Goal: Use online tool/utility

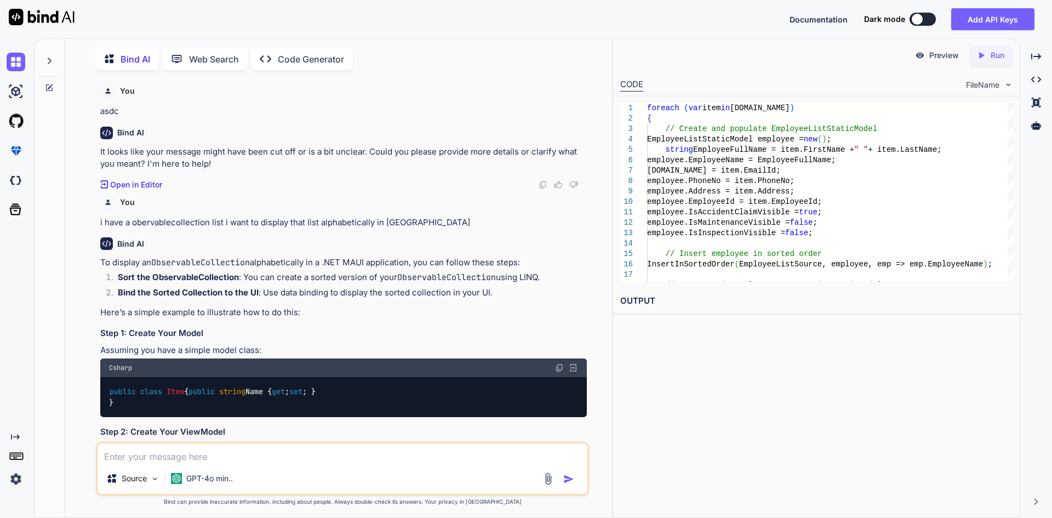
scroll to position [6416, 0]
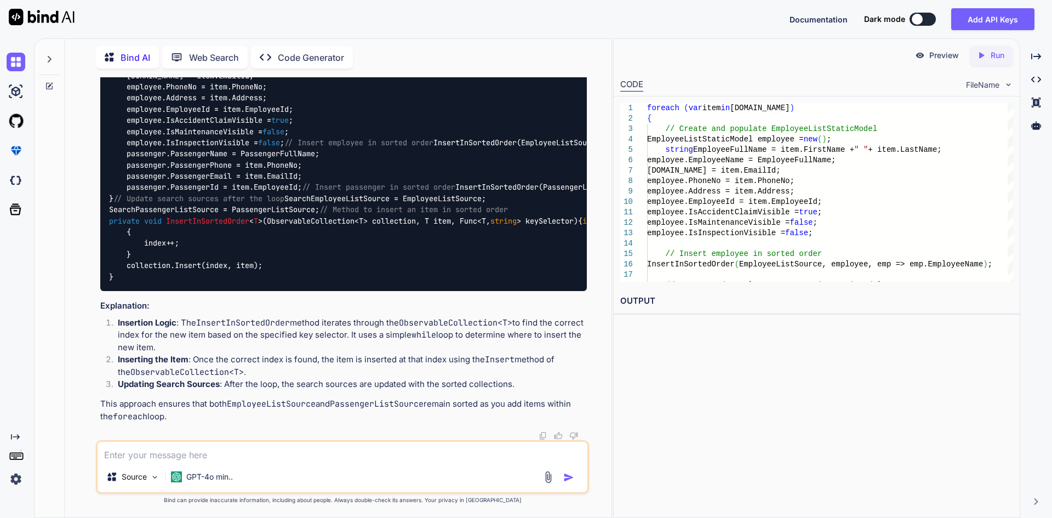
click at [304, 451] on textarea at bounding box center [343, 452] width 490 height 20
paste textarea "• Implement functionality to add vendor list, category list, brand list on add …"
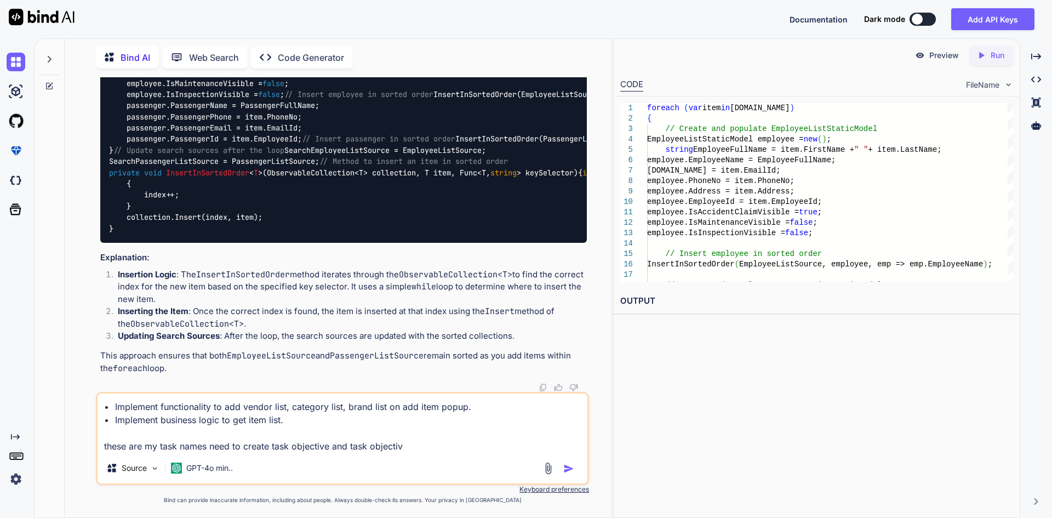
type textarea "• Implement functionality to add vendor list, category list, brand list on add …"
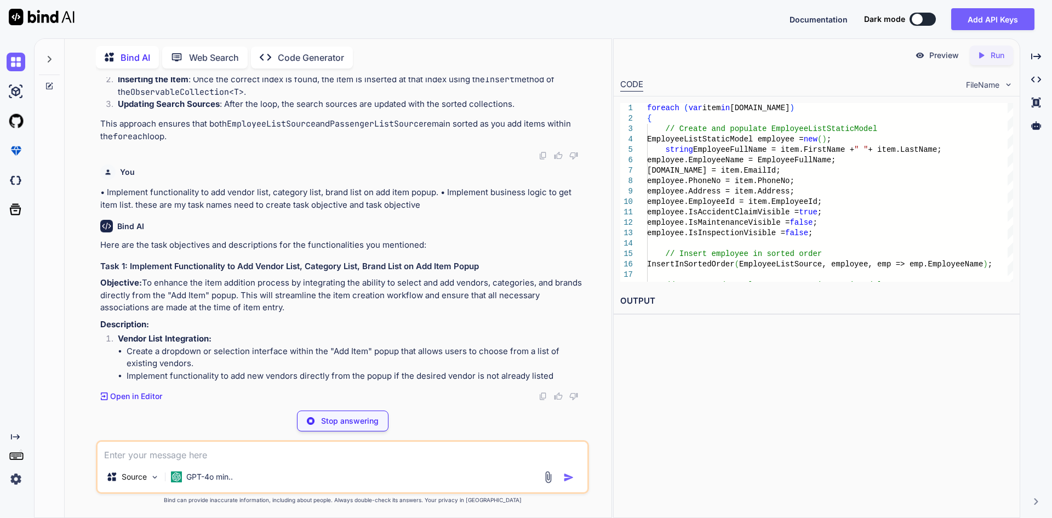
scroll to position [6818, 0]
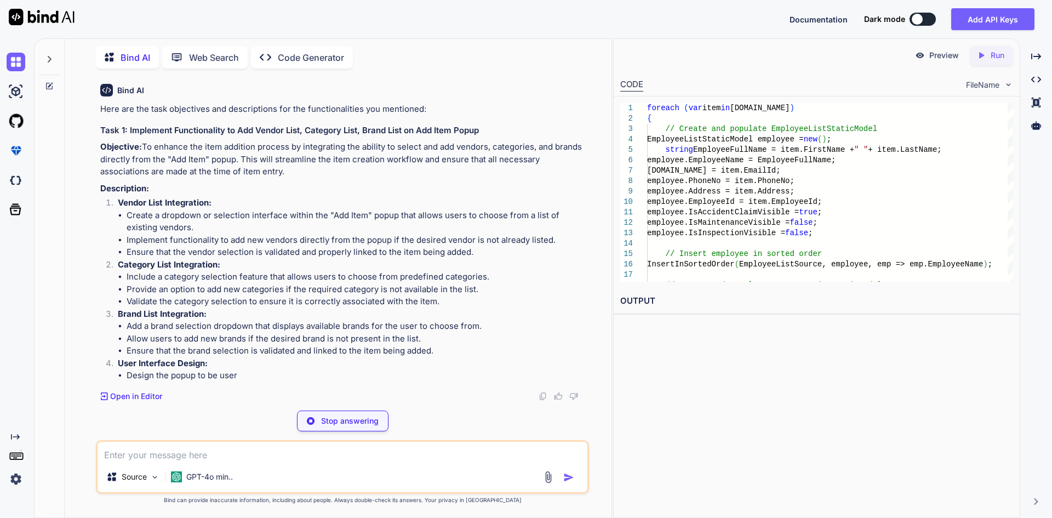
drag, startPoint x: 102, startPoint y: 283, endPoint x: 219, endPoint y: 307, distance: 119.2
click at [219, 178] on p "Objective: To enhance the item addition process by integrating the ability to s…" at bounding box center [343, 159] width 487 height 37
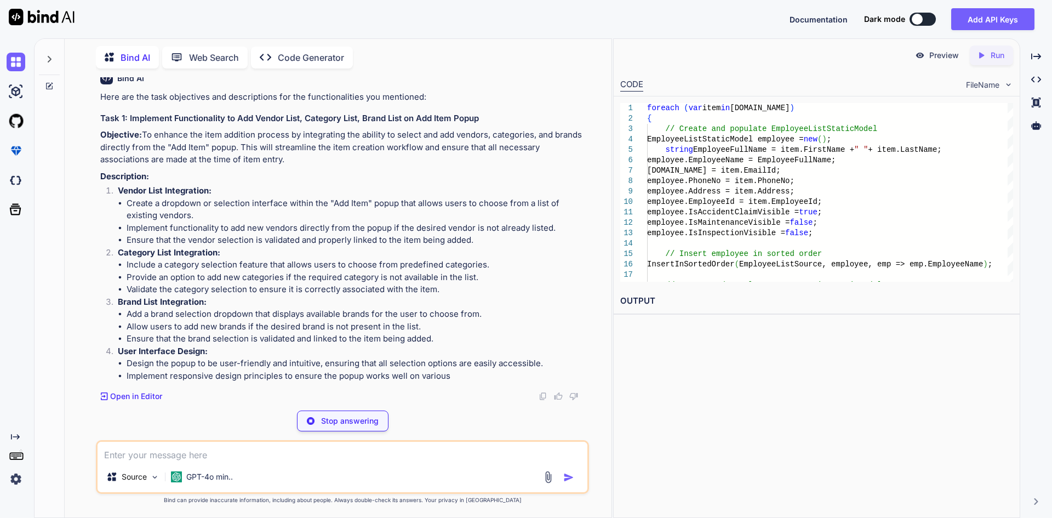
copy p "To enhance the item addition process by integrating the ability to select and a…"
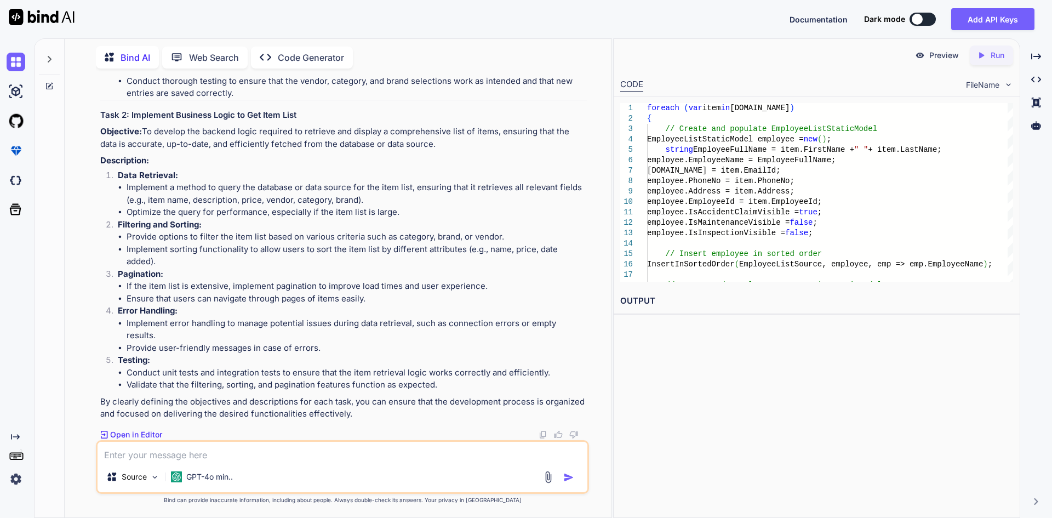
scroll to position [7092, 0]
drag, startPoint x: 104, startPoint y: 338, endPoint x: 408, endPoint y: 345, distance: 304.2
click at [408, 150] on p "Objective: To develop the backend logic required to retrieve and display a comp…" at bounding box center [343, 137] width 487 height 25
copy p "o develop the backend logic required to retrieve and display a comprehensive li…"
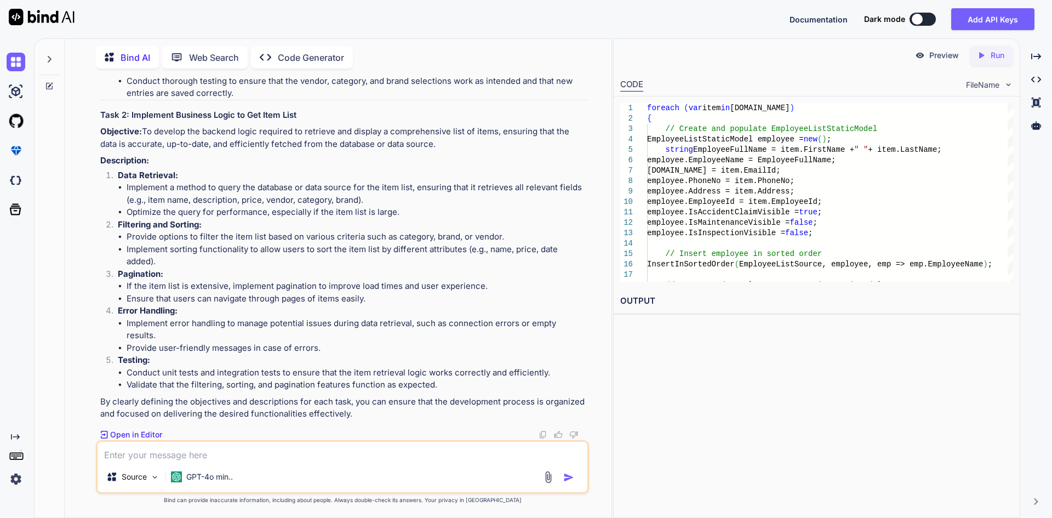
drag, startPoint x: 181, startPoint y: 117, endPoint x: 460, endPoint y: 136, distance: 279.0
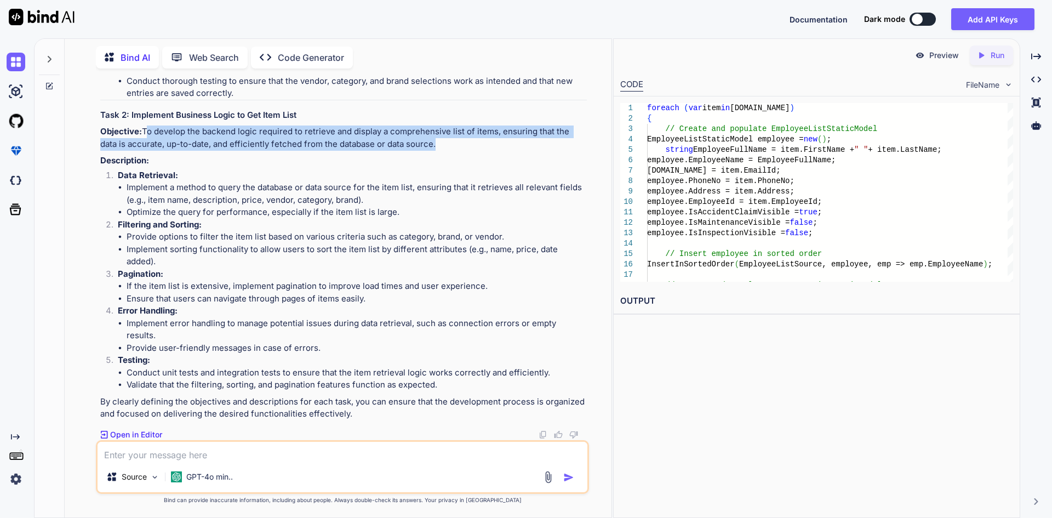
drag, startPoint x: 101, startPoint y: 336, endPoint x: 405, endPoint y: 350, distance: 305.0
click at [405, 150] on p "Objective: To develop the backend logic required to retrieve and display a comp…" at bounding box center [343, 137] width 487 height 25
copy p "To develop the backend logic required to retrieve and display a comprehensive l…"
